Goal: Task Accomplishment & Management: Use online tool/utility

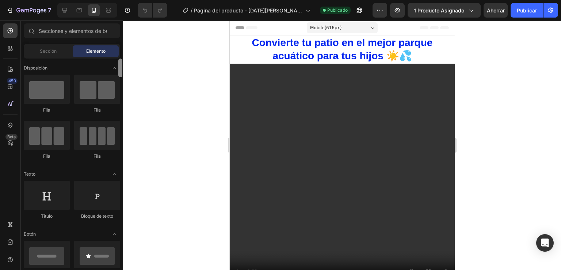
drag, startPoint x: 121, startPoint y: 74, endPoint x: 121, endPoint y: 59, distance: 15.4
click at [126, 0] on div "7 Version history / Página del producto - 30 de junio, 18:22:11 Publicado Avanc…" at bounding box center [280, 0] width 561 height 0
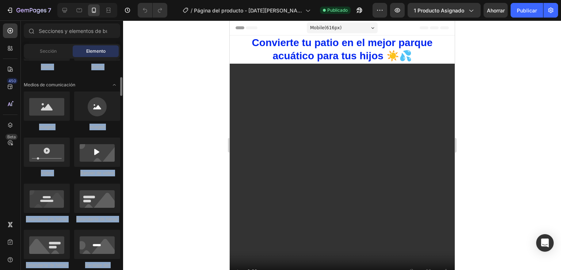
drag, startPoint x: 118, startPoint y: 65, endPoint x: 122, endPoint y: 44, distance: 21.7
click at [122, 44] on div "Sections(18) Elementos(84) Sección Elemento Sección de héroes Detalle del produ…" at bounding box center [72, 145] width 102 height 245
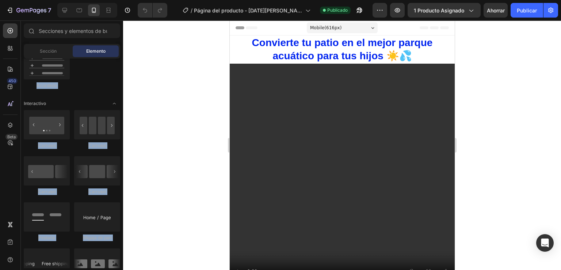
scroll to position [0, 0]
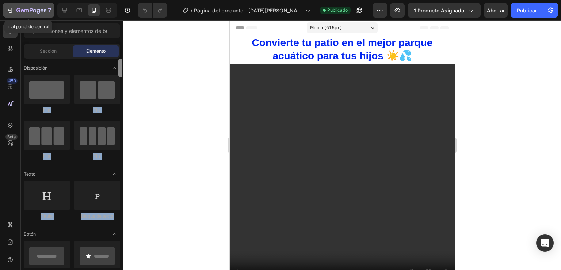
drag, startPoint x: 120, startPoint y: 86, endPoint x: 12, endPoint y: 13, distance: 130.3
click at [12, 0] on div "7 Ir al panel de control Version history / Página del producto - 30 de junio, 1…" at bounding box center [280, 0] width 561 height 0
click at [11, 8] on icon "button" at bounding box center [9, 10] width 7 height 7
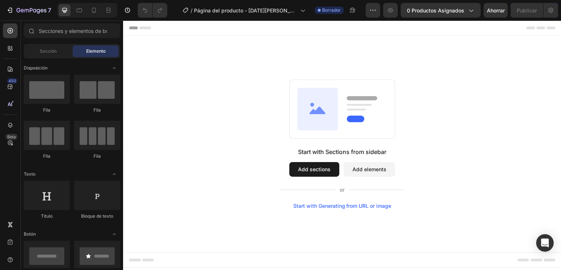
click at [273, 66] on div "Start with Sections from sidebar Add sections Add elements Start with Generatin…" at bounding box center [342, 143] width 439 height 217
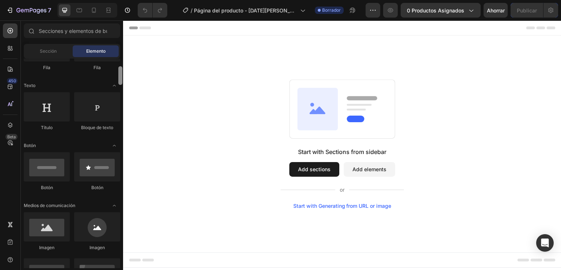
scroll to position [121, 0]
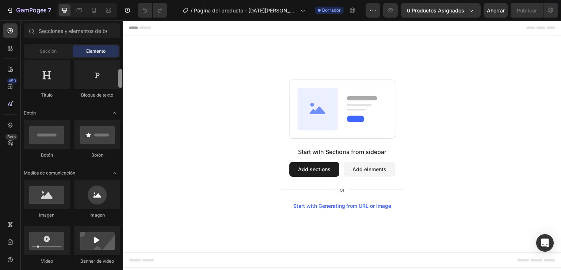
drag, startPoint x: 245, startPoint y: 89, endPoint x: 125, endPoint y: 86, distance: 119.6
click at [126, 87] on div "Start with Sections from sidebar Add sections Add elements Start with Generatin…" at bounding box center [342, 143] width 439 height 217
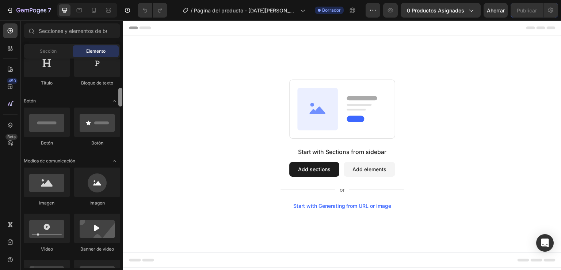
scroll to position [149, 0]
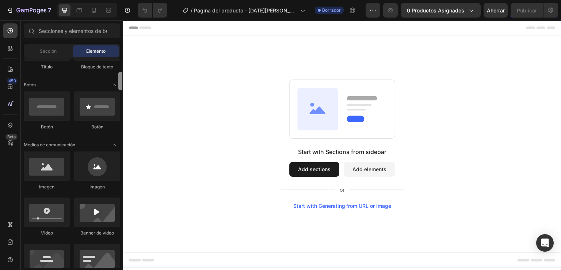
click at [121, 82] on div at bounding box center [120, 81] width 4 height 19
drag, startPoint x: 50, startPoint y: 167, endPoint x: 37, endPoint y: 153, distance: 19.7
click at [37, 153] on div at bounding box center [47, 165] width 46 height 29
click at [99, 9] on div at bounding box center [94, 10] width 12 height 12
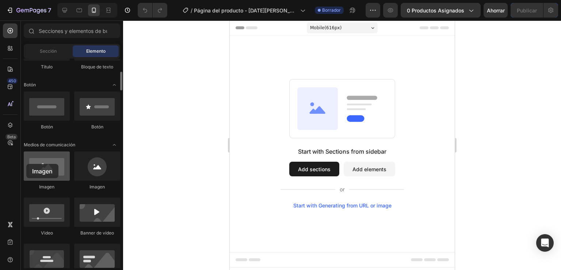
drag, startPoint x: 52, startPoint y: 170, endPoint x: 26, endPoint y: 164, distance: 26.6
click at [26, 164] on div at bounding box center [47, 165] width 46 height 29
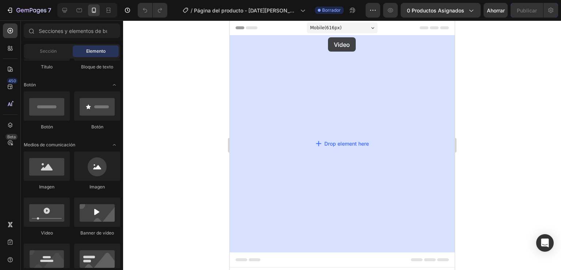
drag, startPoint x: 273, startPoint y: 241, endPoint x: 328, endPoint y: 37, distance: 211.3
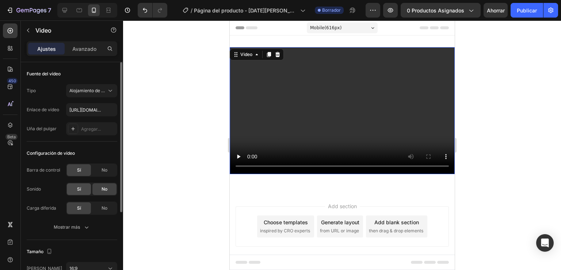
click at [82, 189] on div "Sí" at bounding box center [79, 189] width 24 height 12
click at [108, 205] on div "No" at bounding box center [104, 208] width 24 height 12
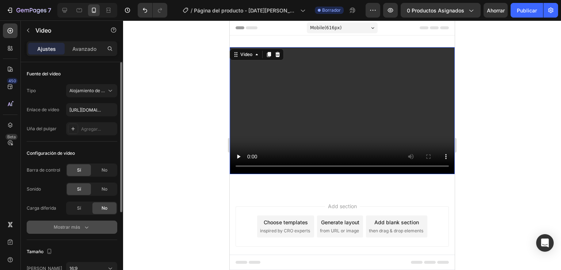
click at [91, 221] on button "Mostrar más" at bounding box center [72, 226] width 91 height 13
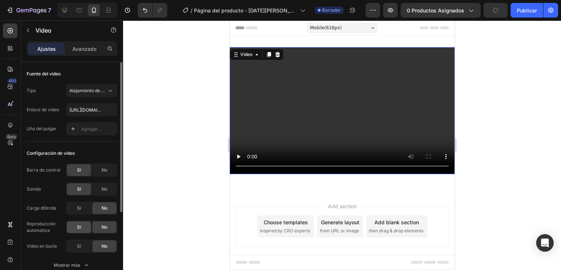
click at [81, 228] on div "Sí" at bounding box center [79, 227] width 24 height 12
click at [79, 246] on font "Sí" at bounding box center [79, 245] width 4 height 5
drag, startPoint x: 117, startPoint y: 173, endPoint x: 115, endPoint y: 181, distance: 8.5
click at [115, 181] on div "Barra de control Sí No Sonido Sí No Carga diferida Sí No" at bounding box center [72, 188] width 91 height 51
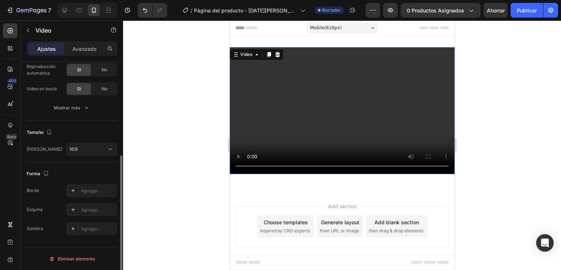
drag, startPoint x: 123, startPoint y: 180, endPoint x: 124, endPoint y: 202, distance: 22.0
click at [124, 0] on div "7 Version history / Página del producto - [DATE][PERSON_NAME] 18:35:07 Borrador…" at bounding box center [280, 0] width 561 height 0
click at [5, 31] on div at bounding box center [10, 30] width 15 height 15
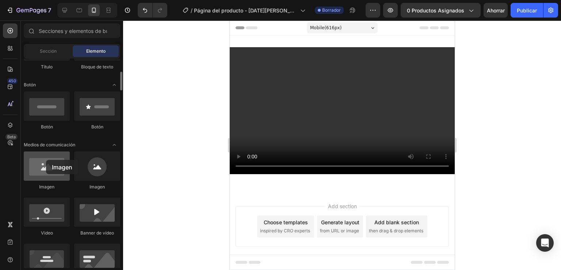
drag, startPoint x: 48, startPoint y: 168, endPoint x: 46, endPoint y: 160, distance: 8.3
click at [46, 160] on div at bounding box center [47, 165] width 46 height 29
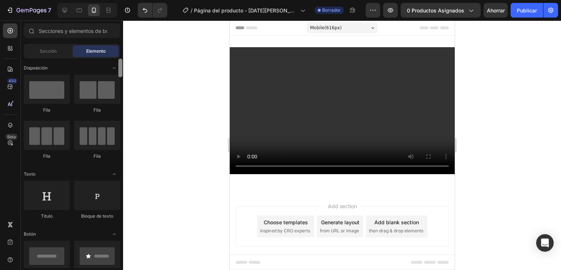
drag, startPoint x: 122, startPoint y: 83, endPoint x: 125, endPoint y: 61, distance: 22.1
click at [125, 0] on div "7 Version history / Página del producto - [DATE][PERSON_NAME] 18:35:07 Borrador…" at bounding box center [280, 0] width 561 height 0
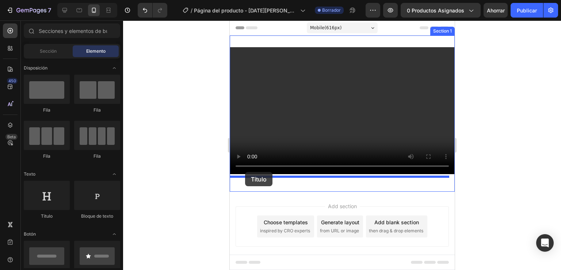
drag, startPoint x: 281, startPoint y: 213, endPoint x: 245, endPoint y: 172, distance: 54.7
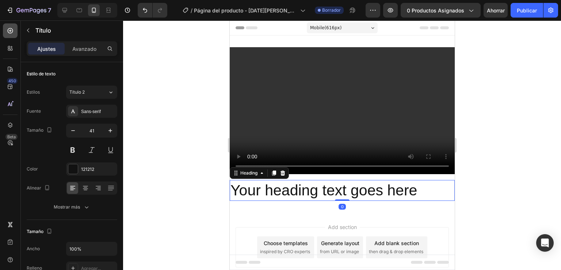
click at [13, 31] on icon at bounding box center [10, 30] width 7 height 7
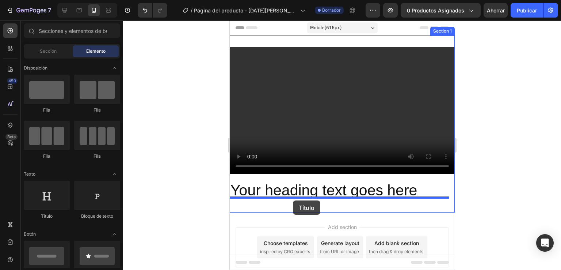
drag, startPoint x: 282, startPoint y: 217, endPoint x: 293, endPoint y: 200, distance: 19.6
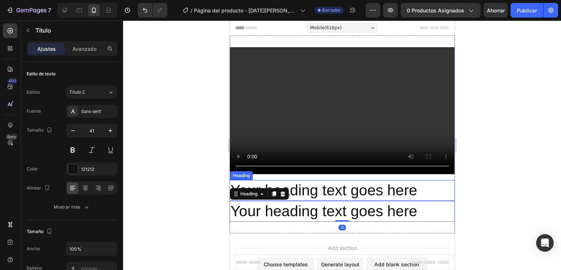
scroll to position [157, 0]
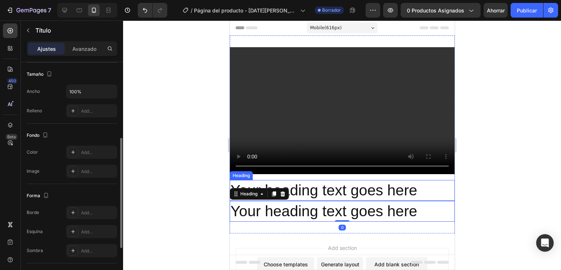
click at [420, 187] on h2 "Your heading text goes here" at bounding box center [342, 190] width 225 height 21
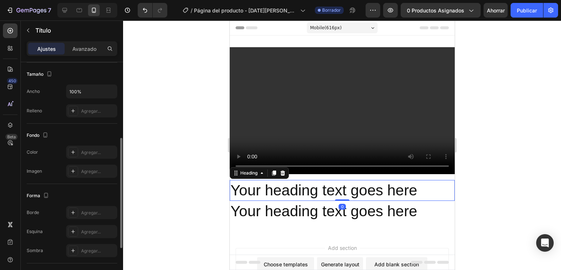
click at [420, 187] on h2 "Your heading text goes here" at bounding box center [342, 190] width 225 height 21
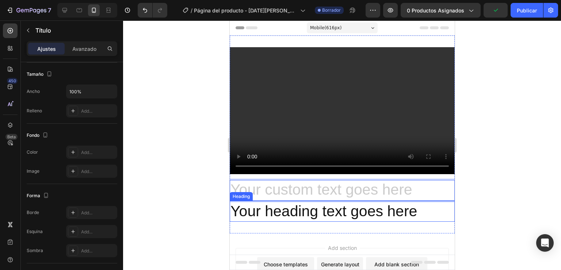
click at [423, 204] on h2 "Your heading text goes here" at bounding box center [342, 211] width 225 height 21
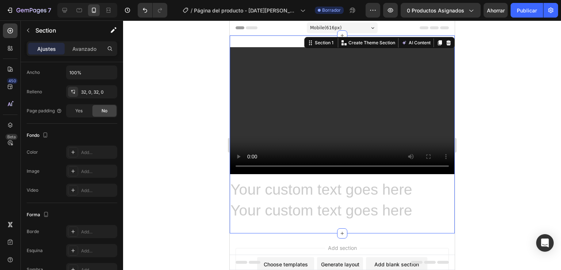
click at [327, 43] on div "Video Heading Heading Section 1 You can create reusable sections Create Theme S…" at bounding box center [342, 134] width 225 height 198
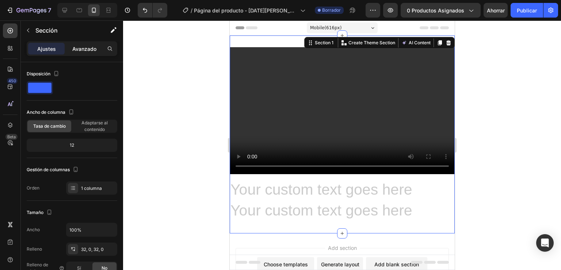
click at [88, 49] on font "Avanzado" at bounding box center [84, 49] width 24 height 6
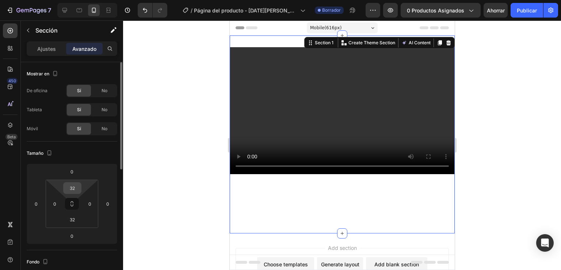
click at [80, 190] on div "32" at bounding box center [72, 188] width 18 height 12
click at [77, 188] on input "32" at bounding box center [72, 187] width 15 height 11
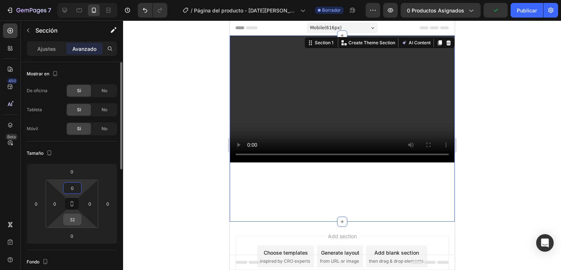
type input "0"
click at [75, 217] on input "32" at bounding box center [72, 219] width 15 height 11
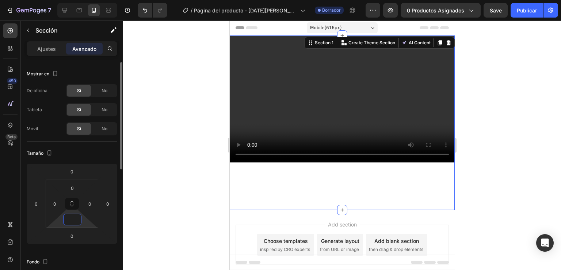
type input "0"
drag, startPoint x: 150, startPoint y: 218, endPoint x: 158, endPoint y: 215, distance: 8.5
click at [150, 217] on div at bounding box center [342, 144] width 438 height 249
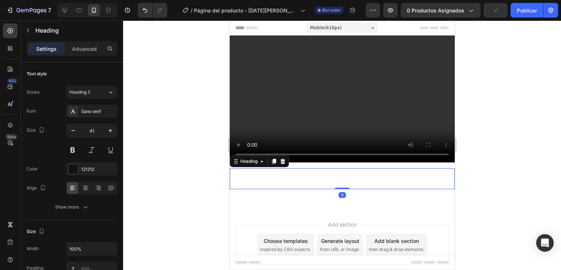
click at [300, 169] on p "Rich Text Editor. Editing area: main" at bounding box center [342, 178] width 224 height 19
click at [82, 47] on font "Avanzado" at bounding box center [84, 49] width 24 height 6
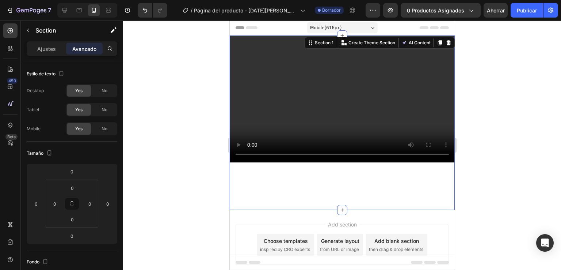
click at [334, 160] on div "Video Heading Heading" at bounding box center [342, 122] width 225 height 174
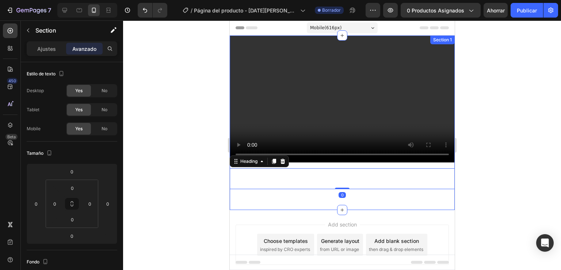
click at [312, 161] on div "Video Heading 0 Heading" at bounding box center [342, 122] width 225 height 174
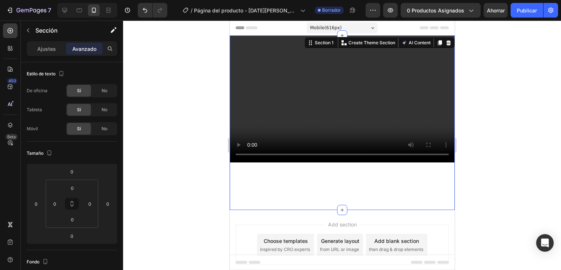
click at [312, 161] on div "Video Heading Heading" at bounding box center [342, 122] width 225 height 174
drag, startPoint x: 206, startPoint y: 201, endPoint x: 207, endPoint y: 193, distance: 8.5
click at [206, 198] on div at bounding box center [342, 144] width 438 height 249
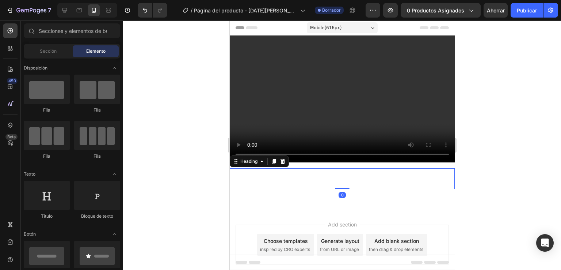
click at [245, 169] on p "Rich Text Editor. Editing area: main" at bounding box center [342, 178] width 224 height 19
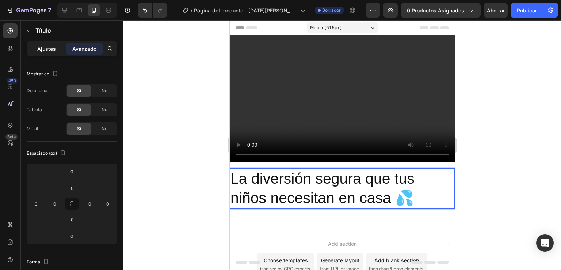
click at [37, 47] on font "Ajustes" at bounding box center [46, 49] width 19 height 6
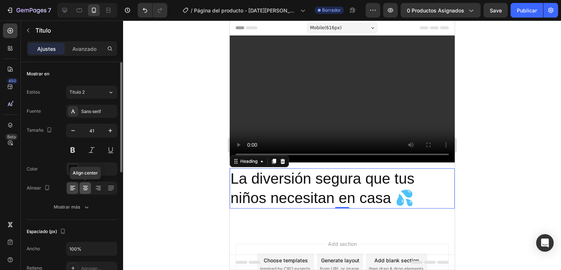
click at [82, 186] on icon at bounding box center [85, 187] width 7 height 7
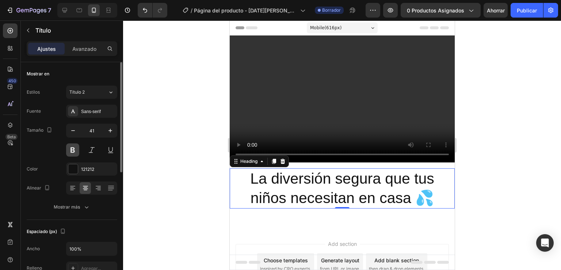
click at [70, 151] on button at bounding box center [72, 149] width 13 height 13
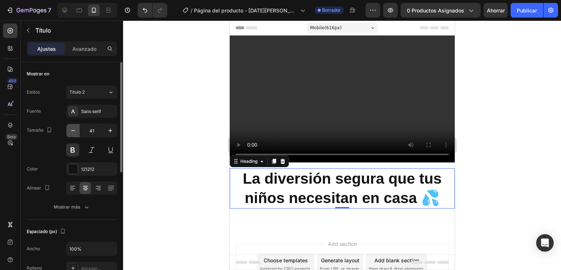
click at [73, 132] on icon "button" at bounding box center [72, 130] width 7 height 7
click at [74, 132] on icon "button" at bounding box center [72, 130] width 7 height 7
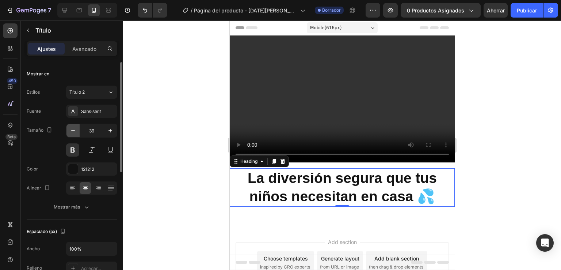
click at [74, 132] on icon "button" at bounding box center [72, 130] width 7 height 7
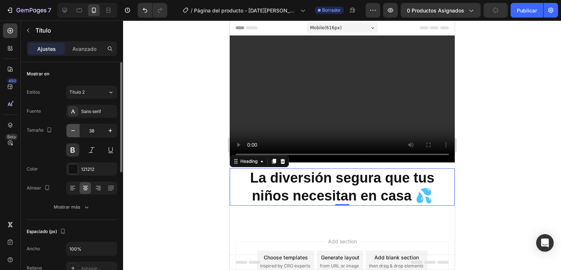
click at [74, 132] on icon "button" at bounding box center [72, 130] width 7 height 7
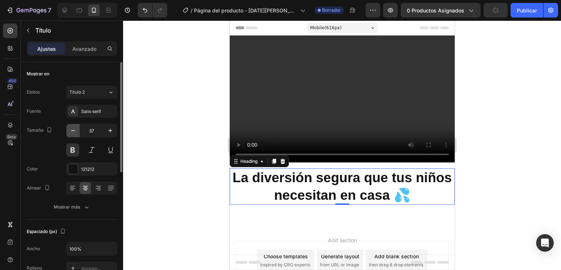
click at [75, 132] on icon "button" at bounding box center [72, 130] width 7 height 7
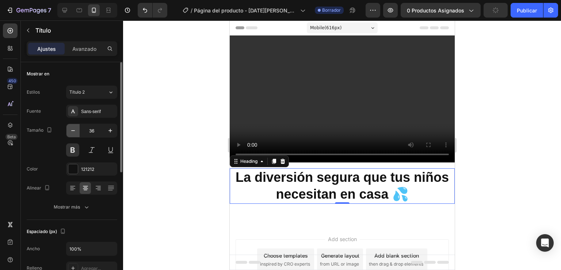
click at [75, 132] on icon "button" at bounding box center [72, 130] width 7 height 7
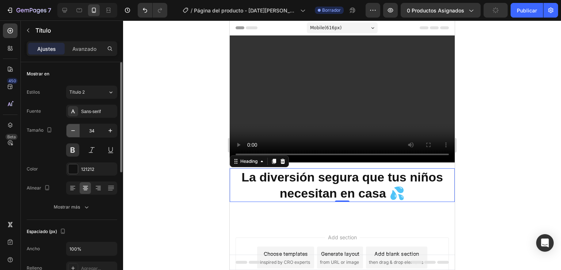
click at [75, 132] on icon "button" at bounding box center [72, 130] width 7 height 7
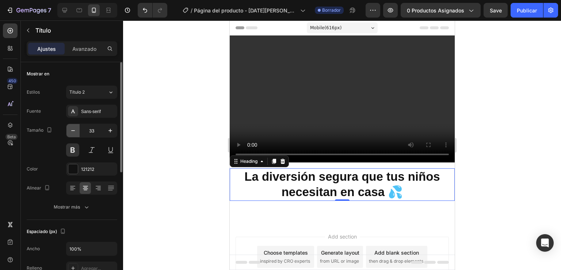
click at [75, 129] on icon "button" at bounding box center [72, 130] width 7 height 7
click at [76, 129] on icon "button" at bounding box center [72, 130] width 7 height 7
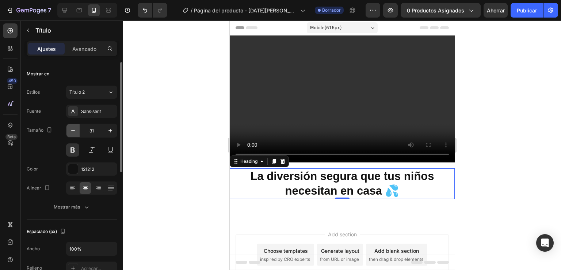
click at [76, 129] on icon "button" at bounding box center [72, 130] width 7 height 7
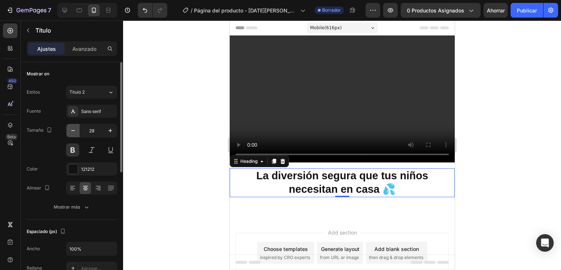
click at [76, 129] on icon "button" at bounding box center [72, 130] width 7 height 7
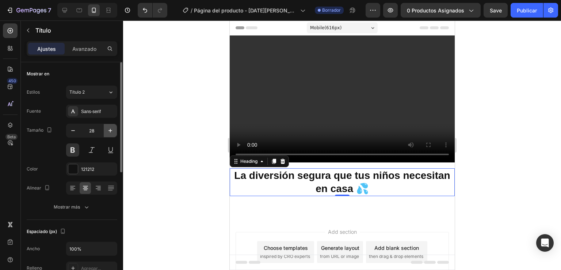
click at [107, 130] on icon "button" at bounding box center [110, 130] width 7 height 7
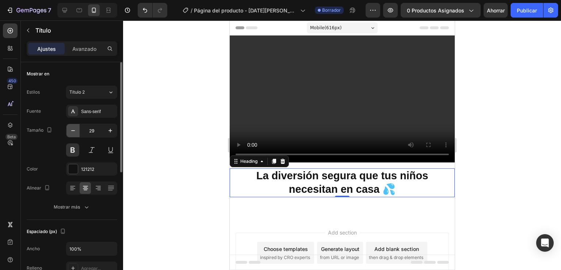
click at [74, 130] on icon "button" at bounding box center [73, 130] width 4 height 1
type input "28"
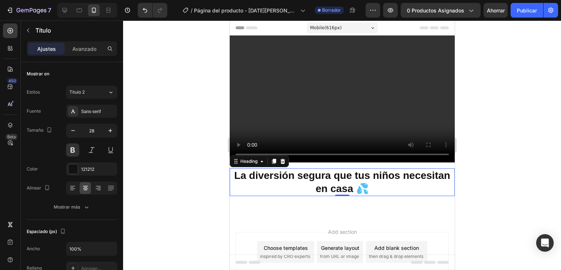
drag, startPoint x: 154, startPoint y: 213, endPoint x: 168, endPoint y: 204, distance: 17.1
click at [154, 213] on div at bounding box center [342, 144] width 438 height 249
click at [277, 169] on p "La diversión segura que tus niños necesitan en casa 💦" at bounding box center [342, 182] width 224 height 27
click at [92, 56] on div "Ajustes Avanzado" at bounding box center [72, 48] width 91 height 15
click at [92, 52] on p "Avanzado" at bounding box center [84, 49] width 24 height 8
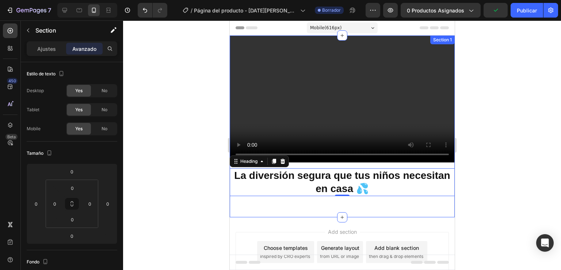
click at [321, 163] on div "Video La diversión segura que tus niños necesitan en casa 💦 Heading 0 Heading" at bounding box center [342, 126] width 225 height 182
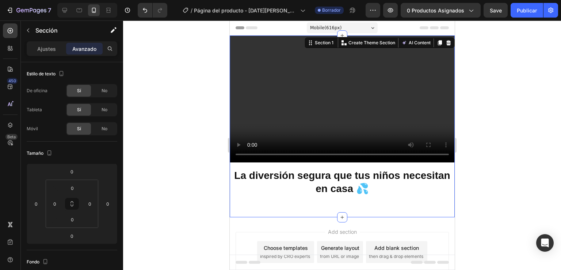
click at [320, 160] on div "Video La diversión segura que tus niños necesitan en casa 💦 Heading Heading" at bounding box center [342, 126] width 225 height 182
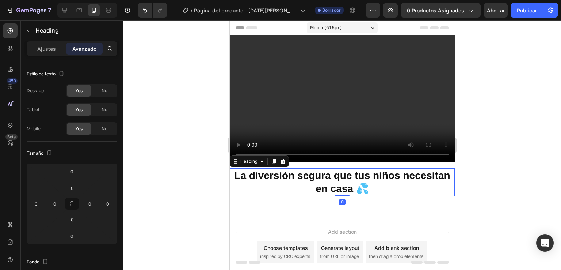
click at [259, 169] on p "La diversión segura que tus niños necesitan en casa 💦" at bounding box center [342, 182] width 224 height 27
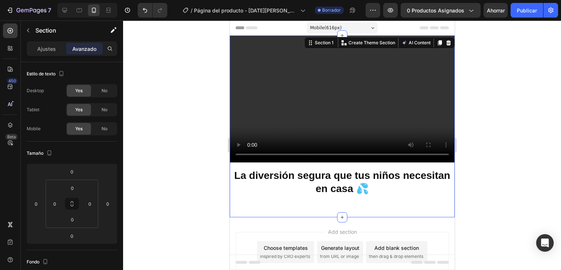
click at [299, 163] on div "Video La diversión segura que tus niños necesitan en casa 💦 Heading Heading" at bounding box center [342, 126] width 225 height 182
click at [258, 117] on video at bounding box center [342, 98] width 225 height 127
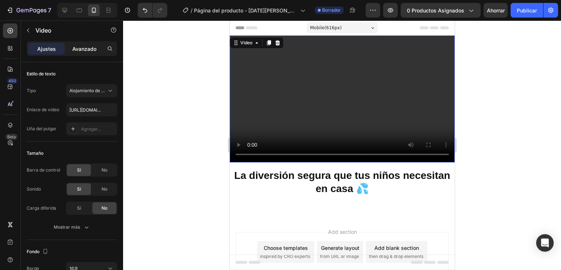
click at [88, 46] on font "Avanzado" at bounding box center [84, 49] width 24 height 6
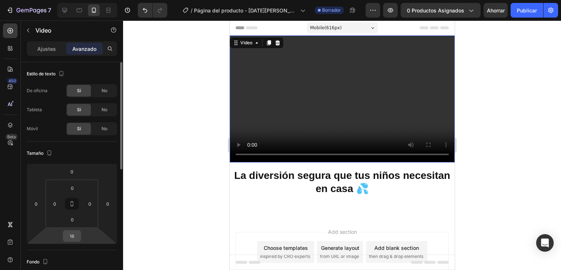
click at [75, 238] on input "16" at bounding box center [72, 235] width 15 height 11
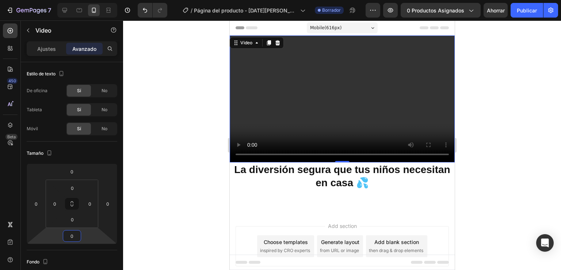
type input "0"
click at [188, 183] on div at bounding box center [342, 144] width 438 height 249
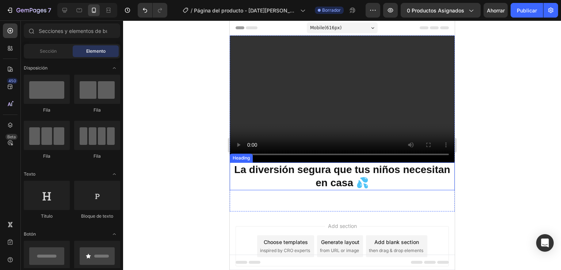
click at [299, 179] on p "La diversión segura que tus niños necesitan en casa 💦" at bounding box center [342, 176] width 224 height 27
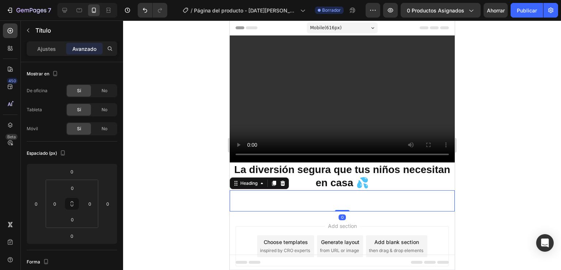
click at [240, 197] on p "Rich Text Editor. Editing area: main" at bounding box center [342, 200] width 224 height 19
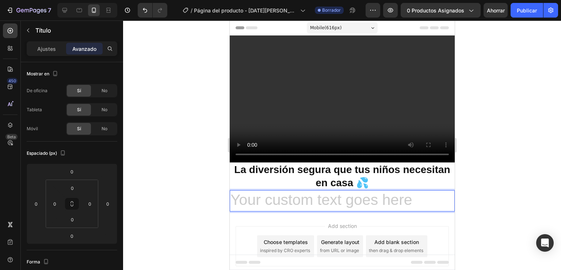
drag, startPoint x: 338, startPoint y: 198, endPoint x: 332, endPoint y: 193, distance: 7.5
click at [337, 197] on h2 "Rich Text Editor. Editing area: main" at bounding box center [342, 200] width 225 height 21
click at [332, 192] on h2 "Rich Text Editor. Editing area: main" at bounding box center [342, 200] width 225 height 21
drag, startPoint x: 315, startPoint y: 195, endPoint x: 309, endPoint y: 197, distance: 6.7
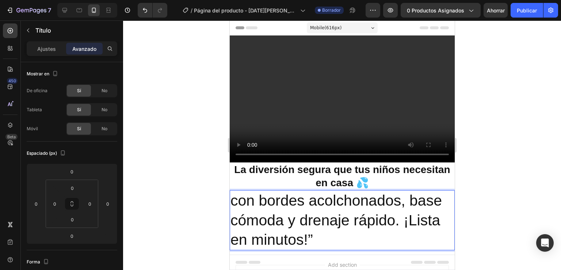
click at [285, 214] on p "con bordes acolchonados, base cómoda y drenaje rápido. ¡Lista en minutos!”" at bounding box center [342, 220] width 224 height 58
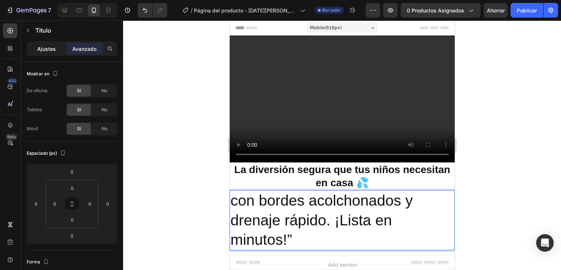
click at [40, 47] on font "Ajustes" at bounding box center [46, 49] width 19 height 6
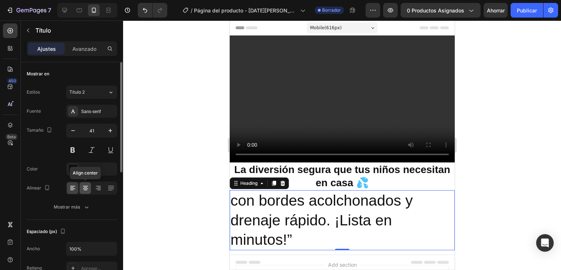
click at [83, 191] on div at bounding box center [85, 188] width 11 height 12
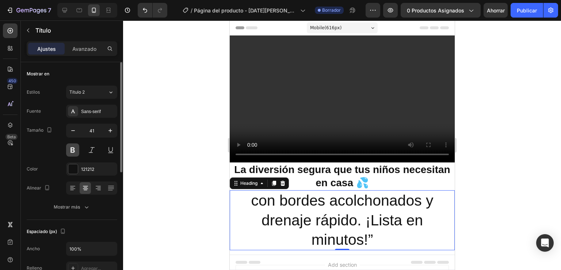
click at [75, 148] on button at bounding box center [72, 149] width 13 height 13
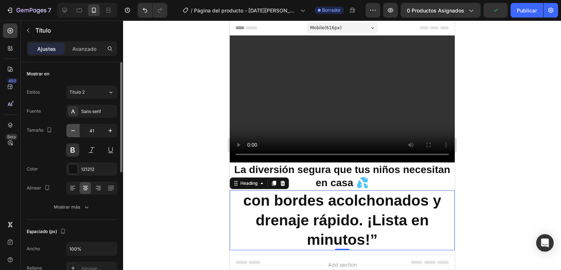
click at [75, 128] on icon "button" at bounding box center [72, 130] width 7 height 7
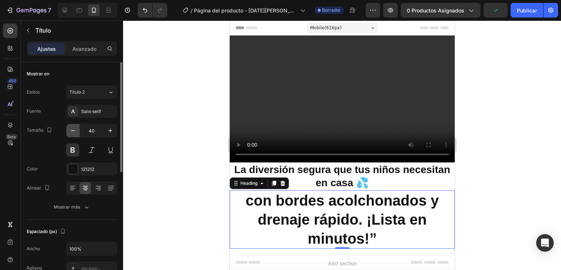
click at [75, 128] on icon "button" at bounding box center [72, 130] width 7 height 7
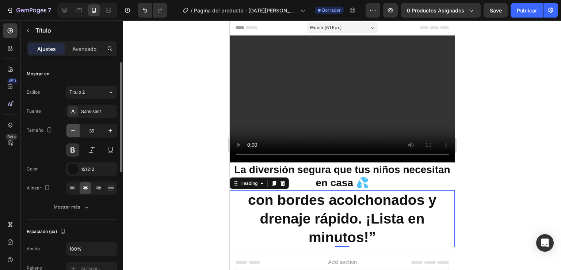
click at [75, 128] on icon "button" at bounding box center [72, 130] width 7 height 7
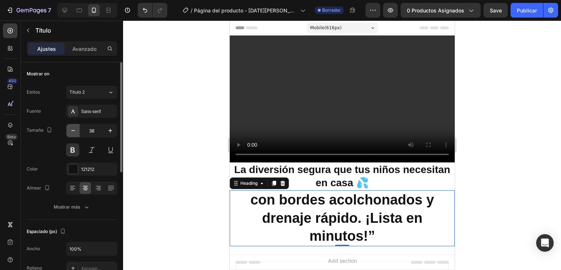
click at [75, 128] on icon "button" at bounding box center [72, 130] width 7 height 7
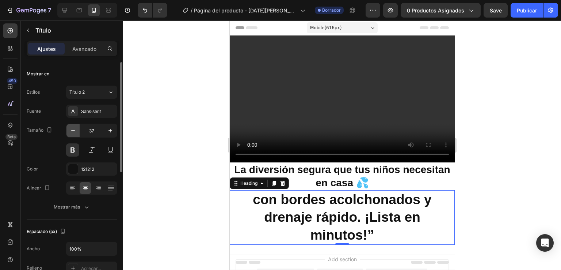
click at [75, 128] on icon "button" at bounding box center [72, 130] width 7 height 7
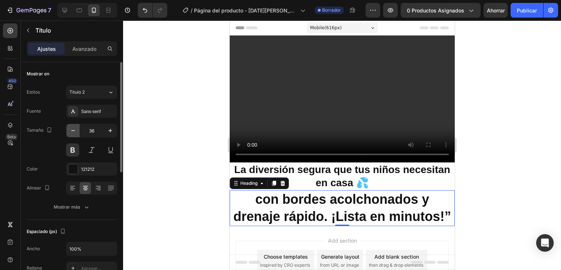
click at [75, 128] on icon "button" at bounding box center [72, 130] width 7 height 7
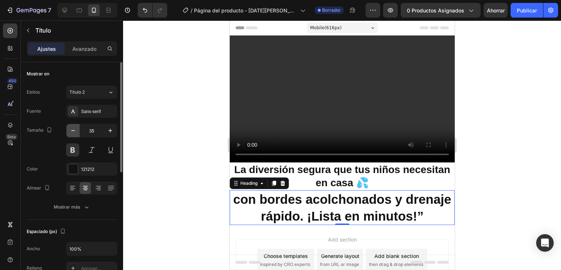
click at [75, 128] on icon "button" at bounding box center [72, 130] width 7 height 7
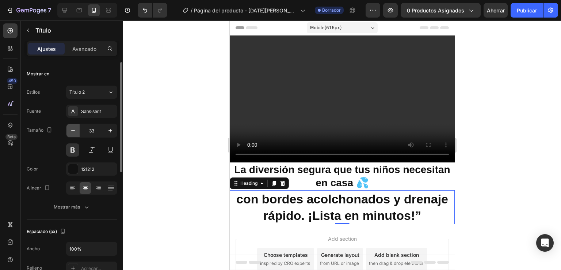
click at [75, 128] on icon "button" at bounding box center [72, 130] width 7 height 7
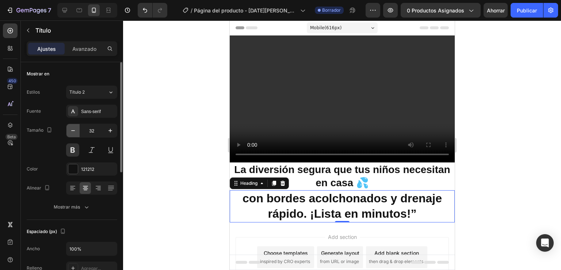
click at [75, 128] on icon "button" at bounding box center [72, 130] width 7 height 7
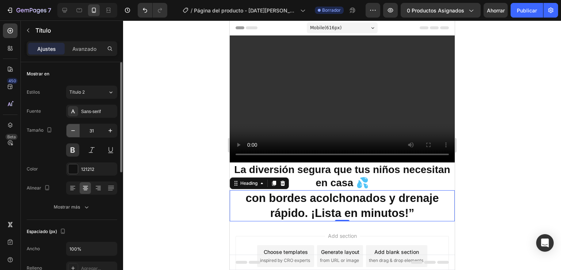
click at [75, 128] on icon "button" at bounding box center [72, 130] width 7 height 7
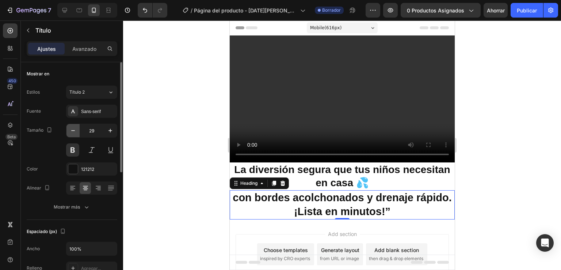
click at [75, 128] on icon "button" at bounding box center [72, 130] width 7 height 7
type input "28"
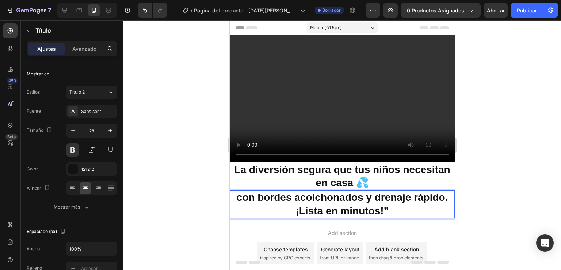
click at [239, 195] on p "con bordes acolchonados y drenaje rápido. ¡Lista en minutos!”" at bounding box center [342, 204] width 224 height 27
click at [82, 46] on font "Avanzado" at bounding box center [84, 49] width 24 height 6
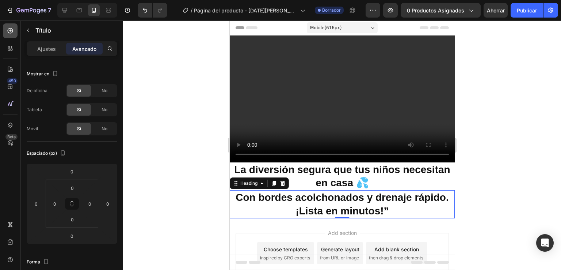
click at [10, 31] on icon at bounding box center [10, 30] width 7 height 7
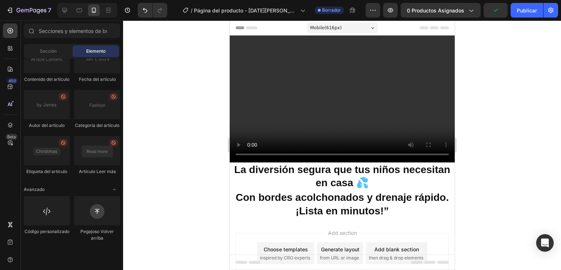
scroll to position [35, 0]
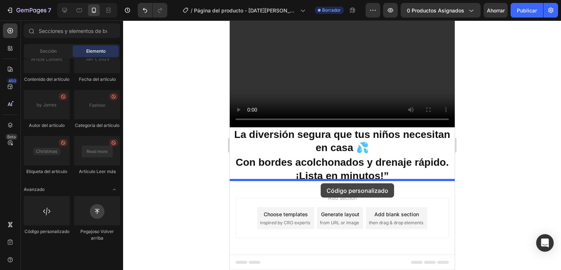
drag, startPoint x: 275, startPoint y: 256, endPoint x: 321, endPoint y: 183, distance: 85.7
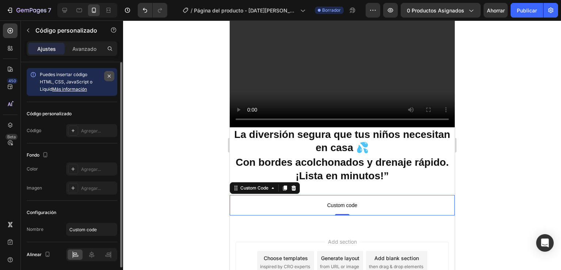
click at [108, 77] on icon "button" at bounding box center [109, 76] width 3 height 3
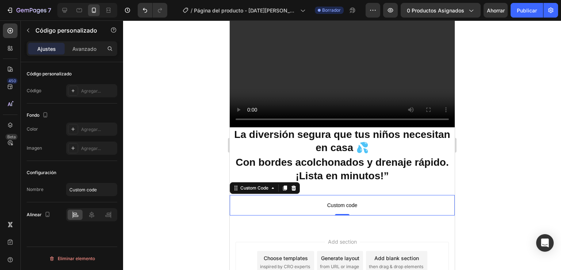
click at [108, 77] on div "Código personalizado" at bounding box center [72, 74] width 91 height 12
click at [281, 195] on p "Custom code" at bounding box center [342, 205] width 225 height 20
click at [10, 29] on icon at bounding box center [10, 30] width 5 height 5
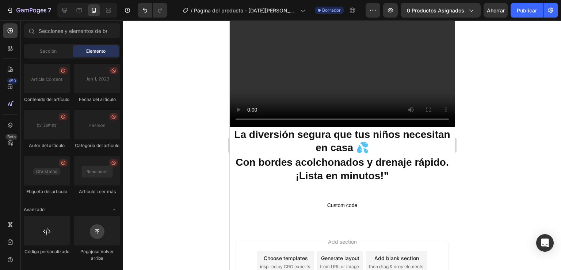
scroll to position [0, 0]
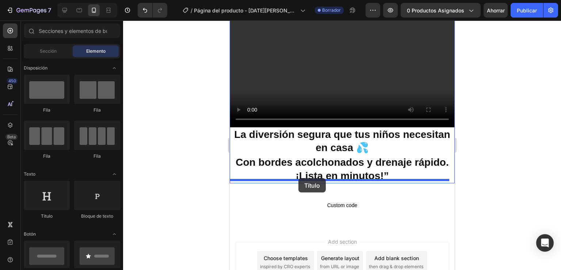
drag, startPoint x: 288, startPoint y: 222, endPoint x: 299, endPoint y: 178, distance: 45.2
click at [299, 178] on p "Con bordes acolchonados y drenaje rápido. ¡Lista en minutos!”" at bounding box center [342, 169] width 224 height 27
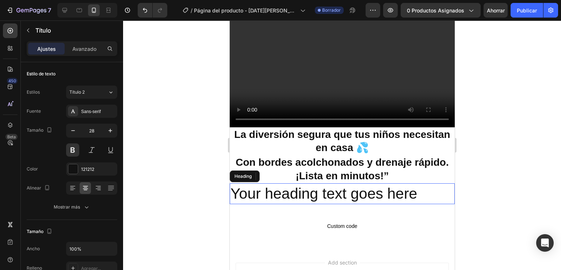
click at [424, 189] on h2 "Your heading text goes here" at bounding box center [342, 193] width 225 height 21
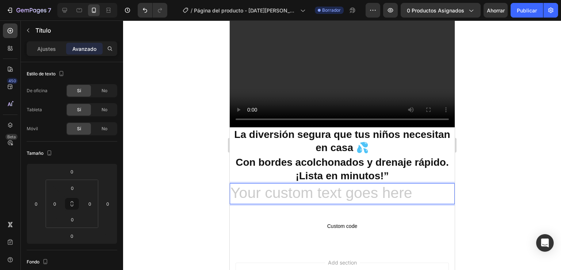
click at [286, 188] on h2 "Rich Text Editor. Editing area: main" at bounding box center [342, 193] width 225 height 21
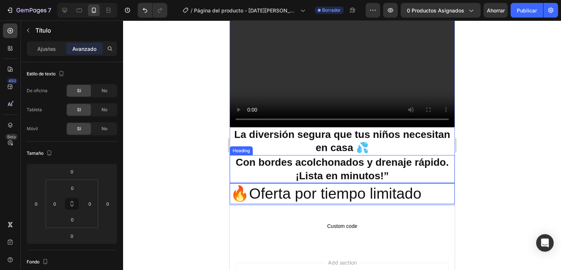
click at [253, 156] on p "Con bordes acolchonados y drenaje rápido. ¡Lista en minutos!”" at bounding box center [342, 169] width 224 height 27
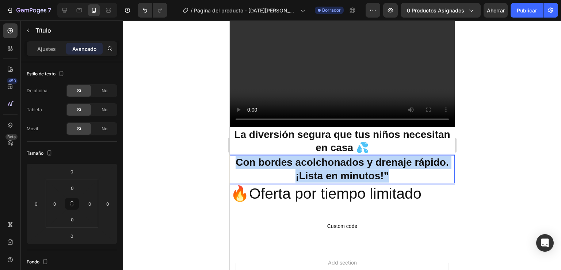
drag, startPoint x: 253, startPoint y: 156, endPoint x: 259, endPoint y: 156, distance: 6.2
click at [253, 156] on p "Con bordes acolchonados y drenaje rápido. ¡Lista en minutos!”" at bounding box center [342, 169] width 224 height 27
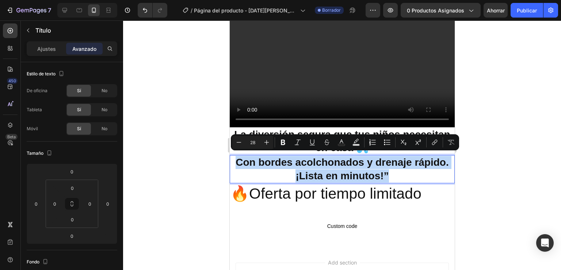
click at [252, 157] on p "Con bordes acolchonados y drenaje rápido. ¡Lista en minutos!”" at bounding box center [342, 169] width 224 height 27
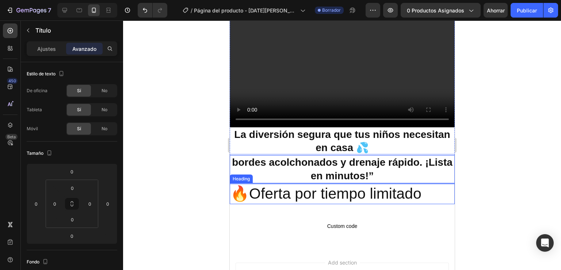
click at [261, 186] on p "🔥Oferta por tiempo limitado" at bounding box center [342, 193] width 224 height 19
click at [41, 46] on font "Ajustes" at bounding box center [46, 49] width 19 height 6
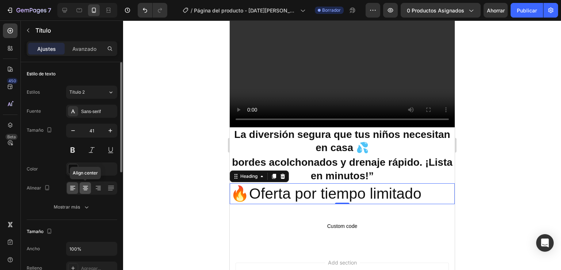
click at [83, 185] on icon at bounding box center [85, 187] width 7 height 7
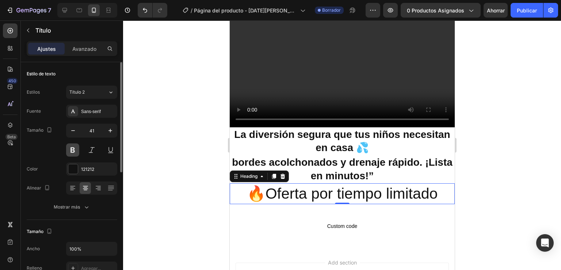
click at [70, 152] on button at bounding box center [72, 149] width 13 height 13
click at [76, 150] on button at bounding box center [72, 149] width 13 height 13
click at [75, 154] on button at bounding box center [72, 149] width 13 height 13
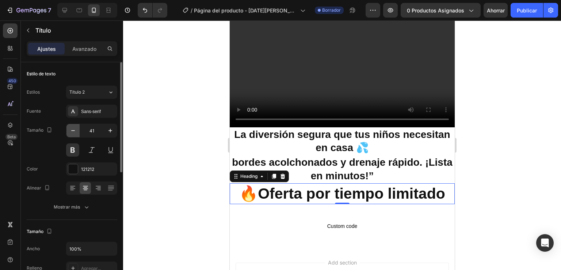
click at [72, 130] on icon "button" at bounding box center [72, 130] width 7 height 7
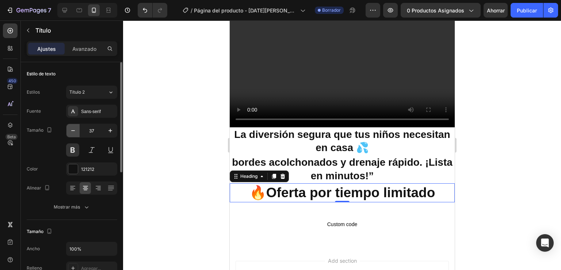
click at [72, 130] on icon "button" at bounding box center [72, 130] width 7 height 7
type input "36"
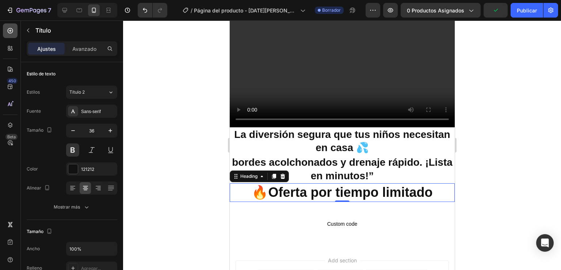
click at [7, 25] on div at bounding box center [10, 30] width 15 height 15
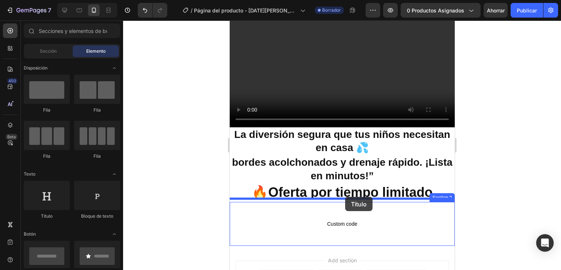
drag, startPoint x: 277, startPoint y: 223, endPoint x: 345, endPoint y: 194, distance: 74.2
click at [345, 197] on p "🔥Oferta por tiempo limitado" at bounding box center [342, 192] width 224 height 17
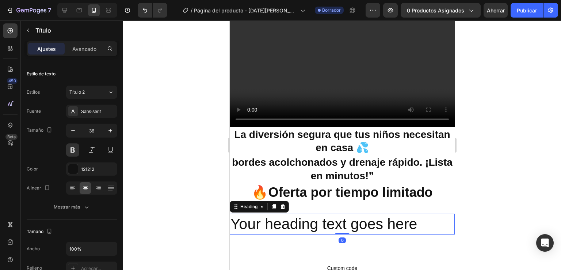
click at [416, 219] on h2 "Your heading text goes here" at bounding box center [342, 223] width 225 height 21
click at [417, 219] on h2 "Your heading text goes here" at bounding box center [342, 223] width 225 height 21
